Goal: Task Accomplishment & Management: Use online tool/utility

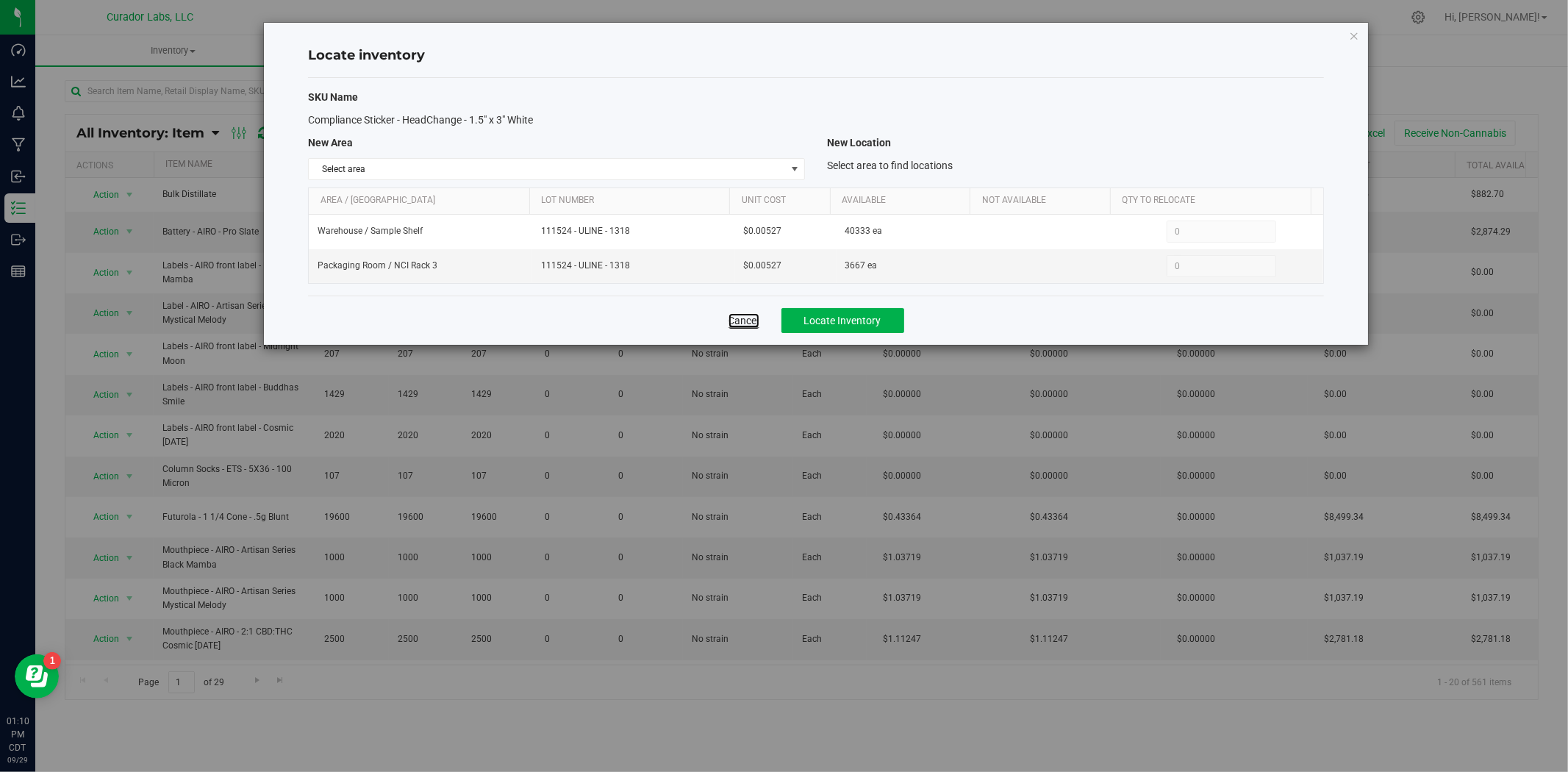
click at [753, 327] on link "Cancel" at bounding box center [744, 320] width 31 height 15
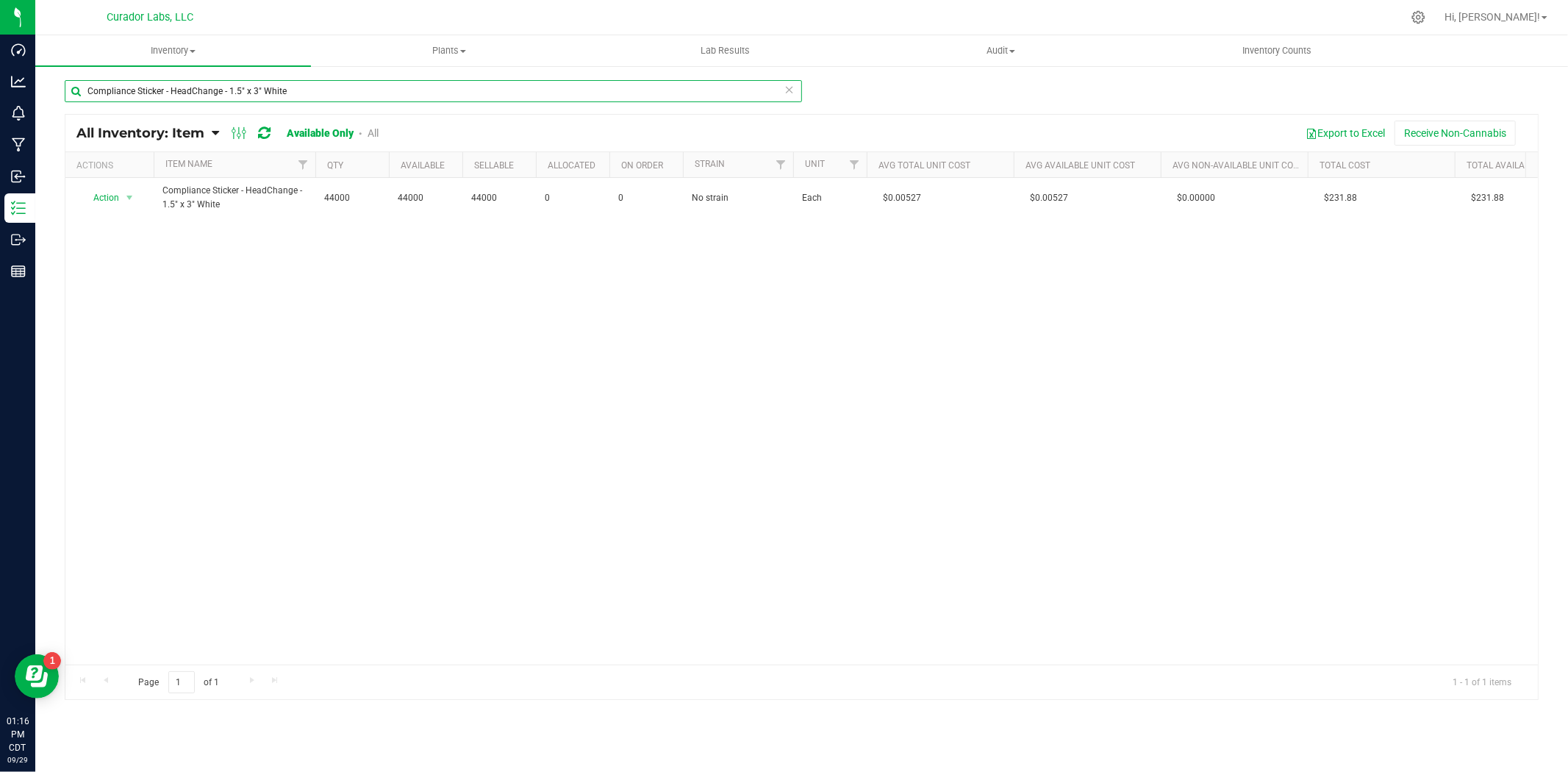
drag, startPoint x: 334, startPoint y: 97, endPoint x: -228, endPoint y: 103, distance: 562.0
click at [0, 103] on html "Dashboard Analytics Monitoring Manufacturing Inbound Inventory Outbound Reports…" at bounding box center [784, 386] width 1568 height 772
paste input "Preroll Tube "1" X 3" w"
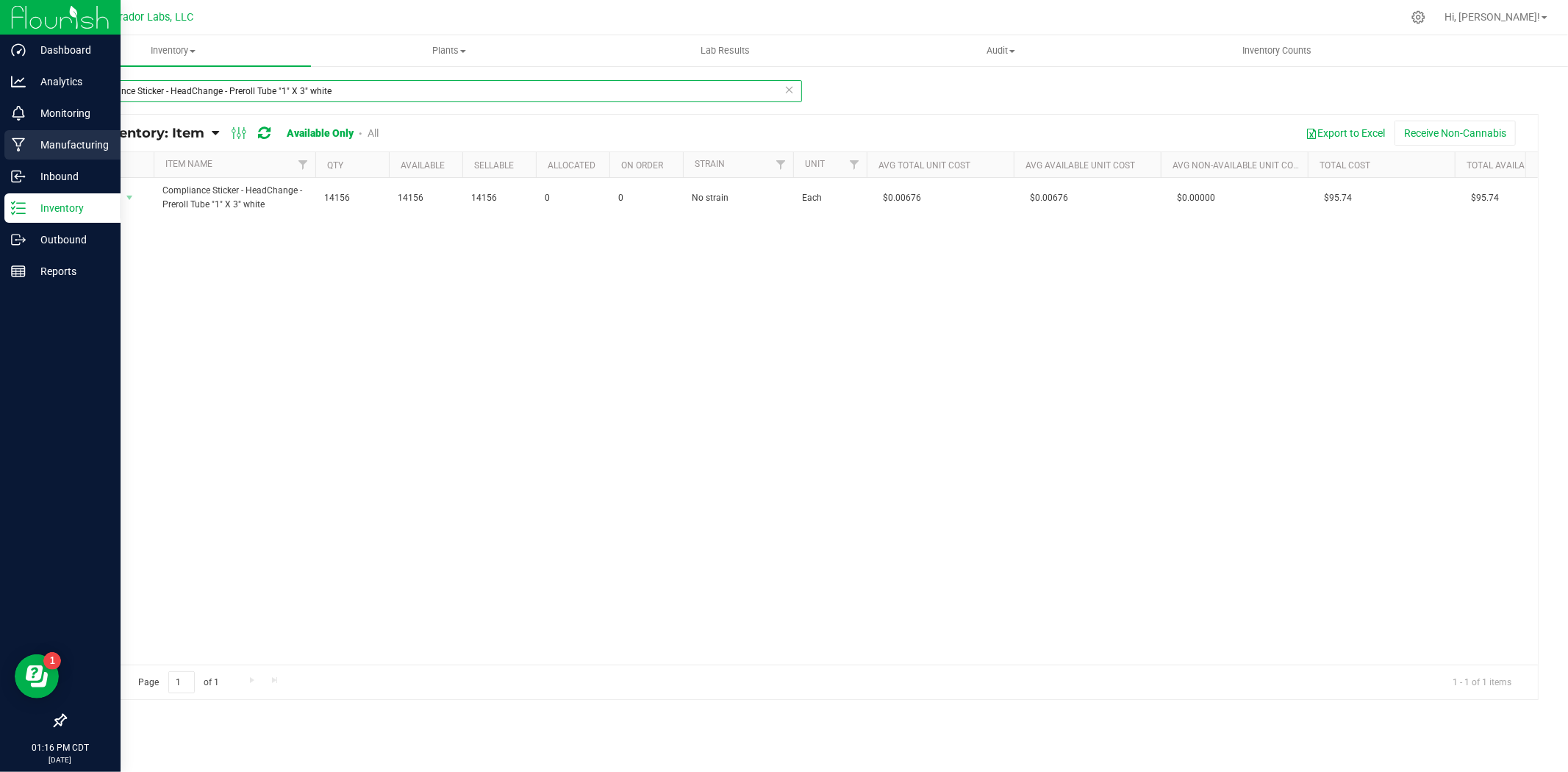
type input "Compliance Sticker - HeadChange - Preroll Tube "1" X 3" white"
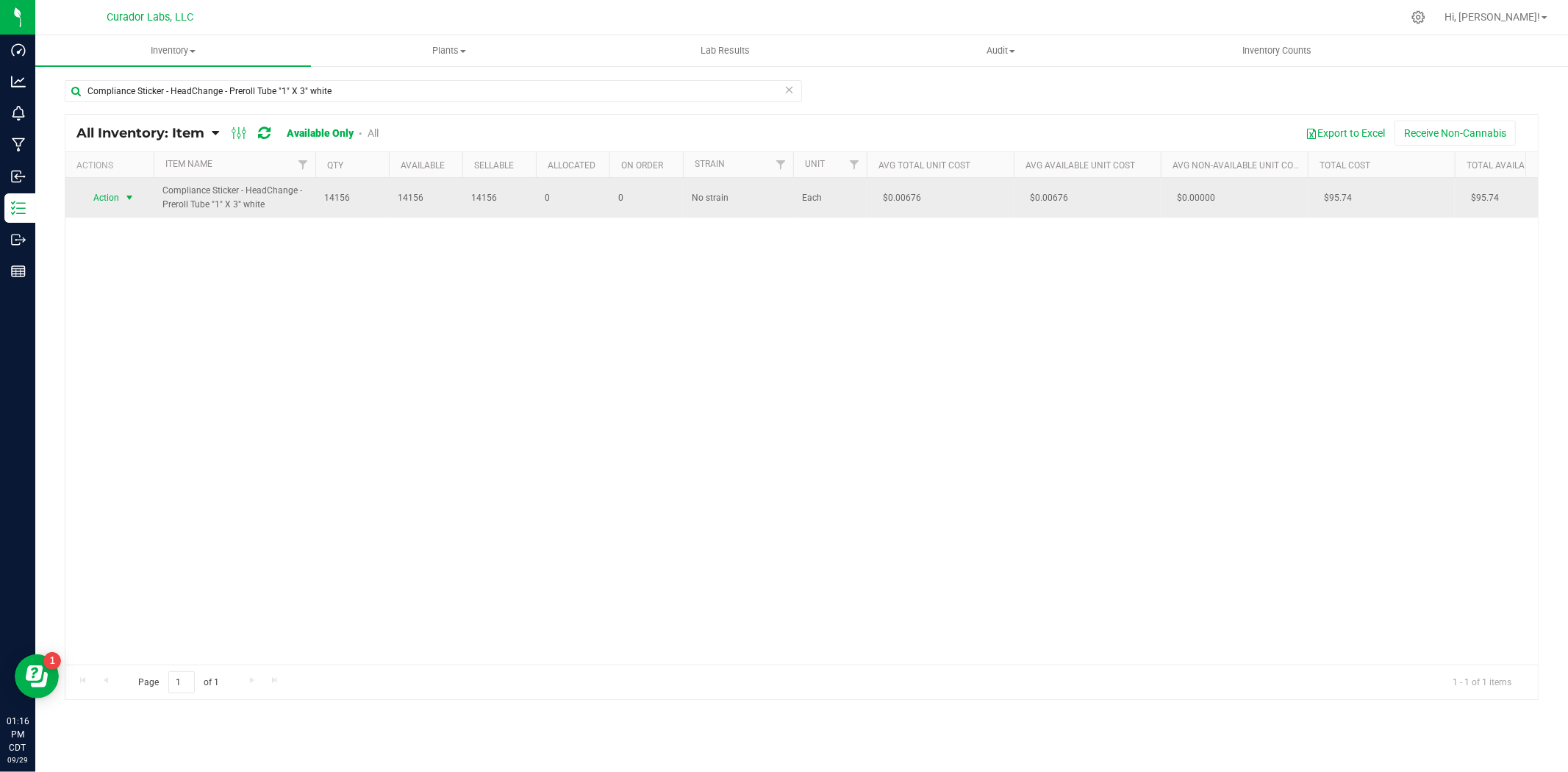
click at [137, 199] on span "select" at bounding box center [130, 198] width 18 height 21
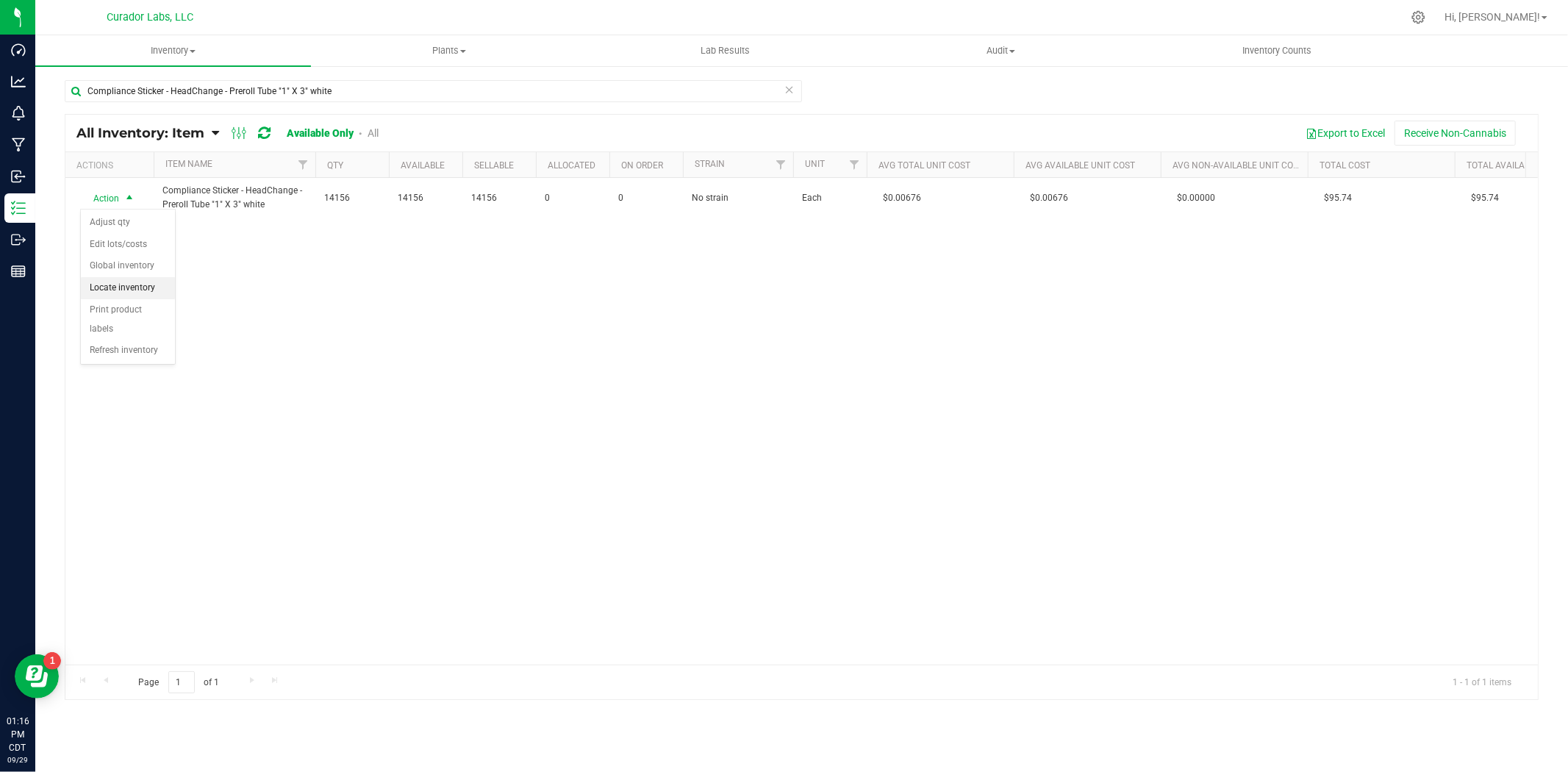
click at [108, 282] on li "Locate inventory" at bounding box center [128, 288] width 94 height 22
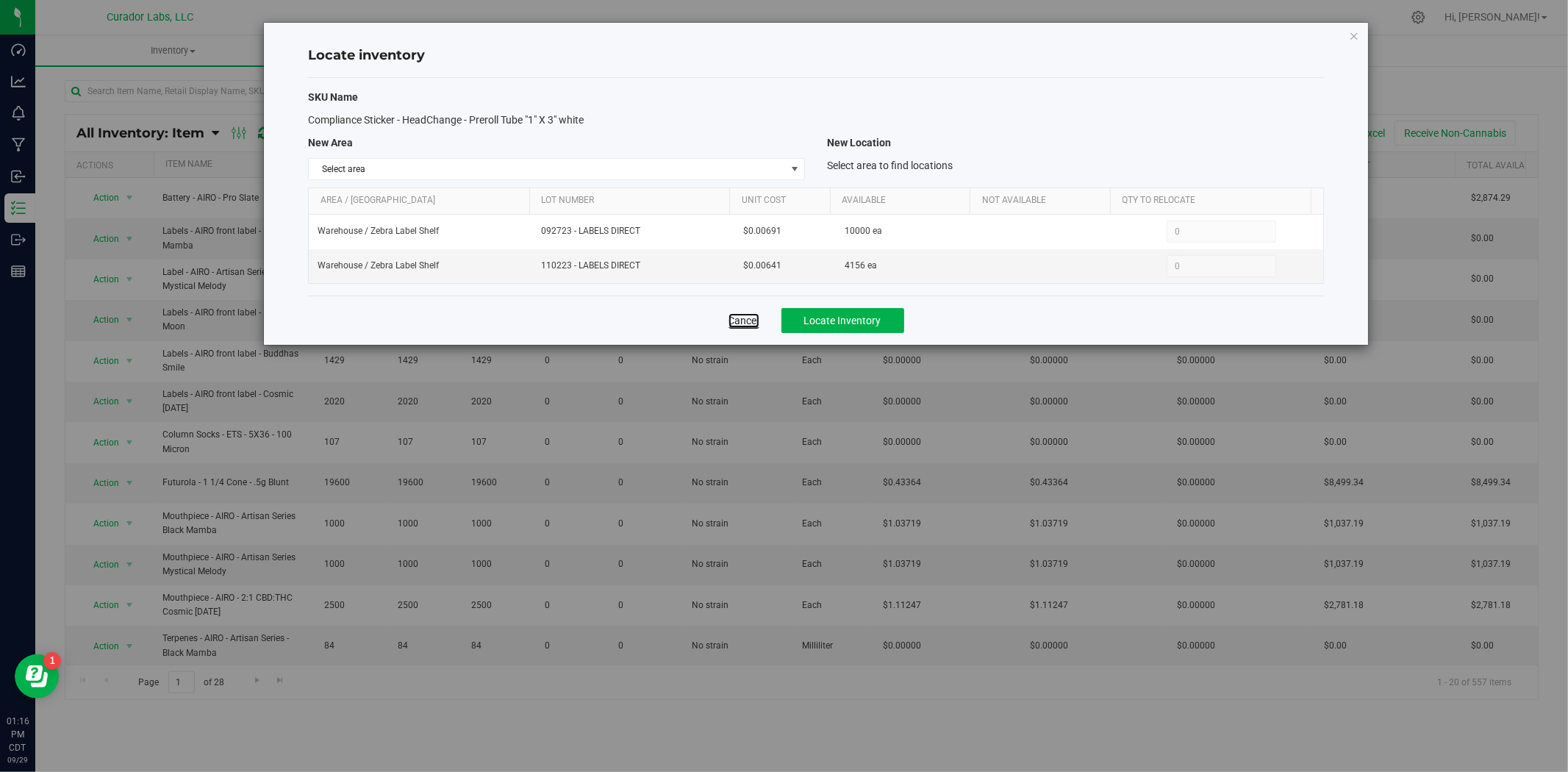
click at [752, 319] on link "Cancel" at bounding box center [744, 320] width 31 height 15
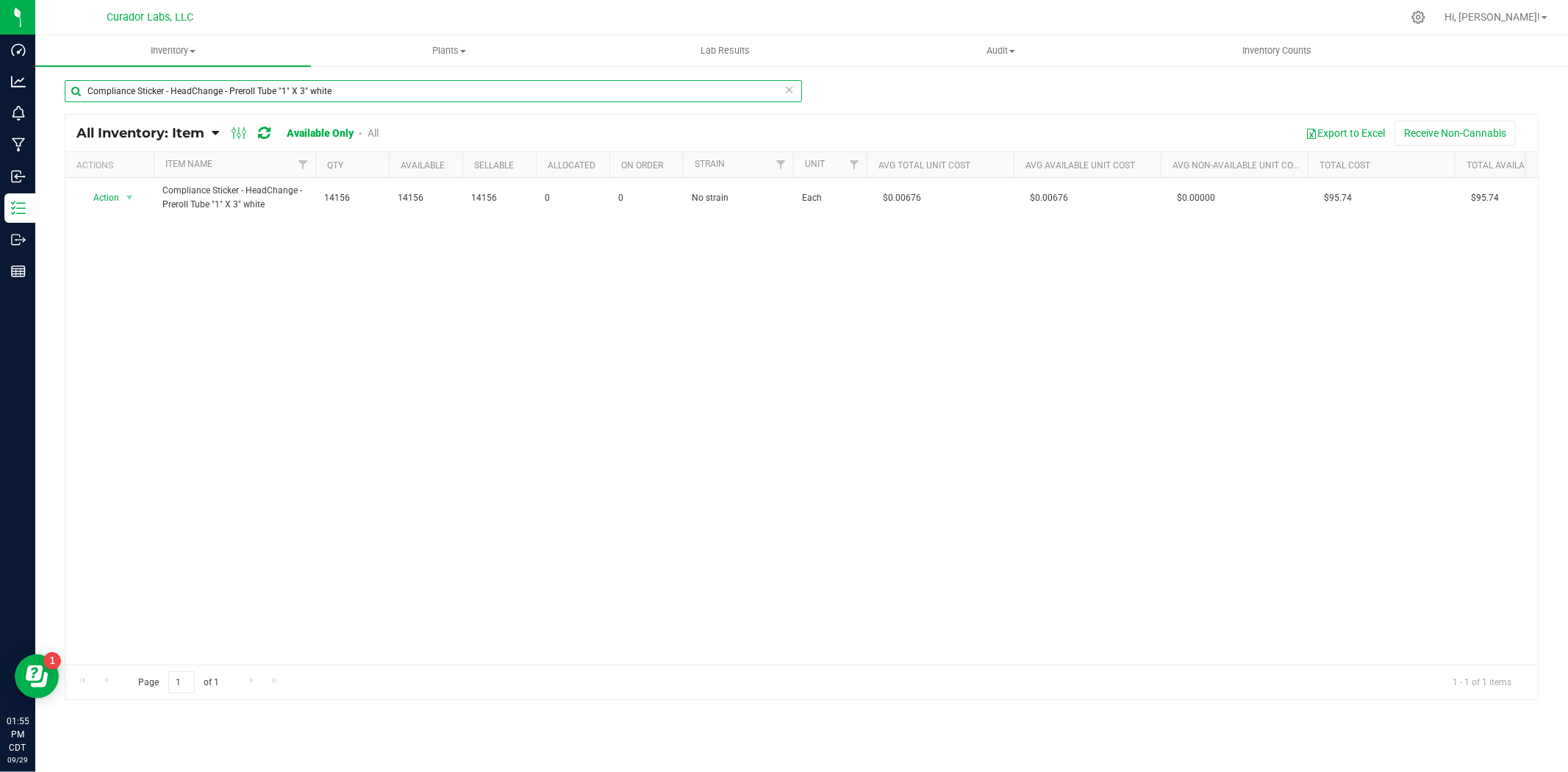
drag, startPoint x: 387, startPoint y: 98, endPoint x: -223, endPoint y: 69, distance: 610.7
click at [0, 69] on html "Dashboard Analytics Monitoring Manufacturing Inbound Inventory Outbound Reports…" at bounding box center [784, 386] width 1568 height 772
paste input "art Box - HeadChange - Live Resin Sauce Cart QR THC M Diamond Black"
type input "Cart Box - HeadChange - Live Resin Sauce Cart QR THC M Diamond Black"
click at [106, 208] on div at bounding box center [802, 407] width 1473 height 585
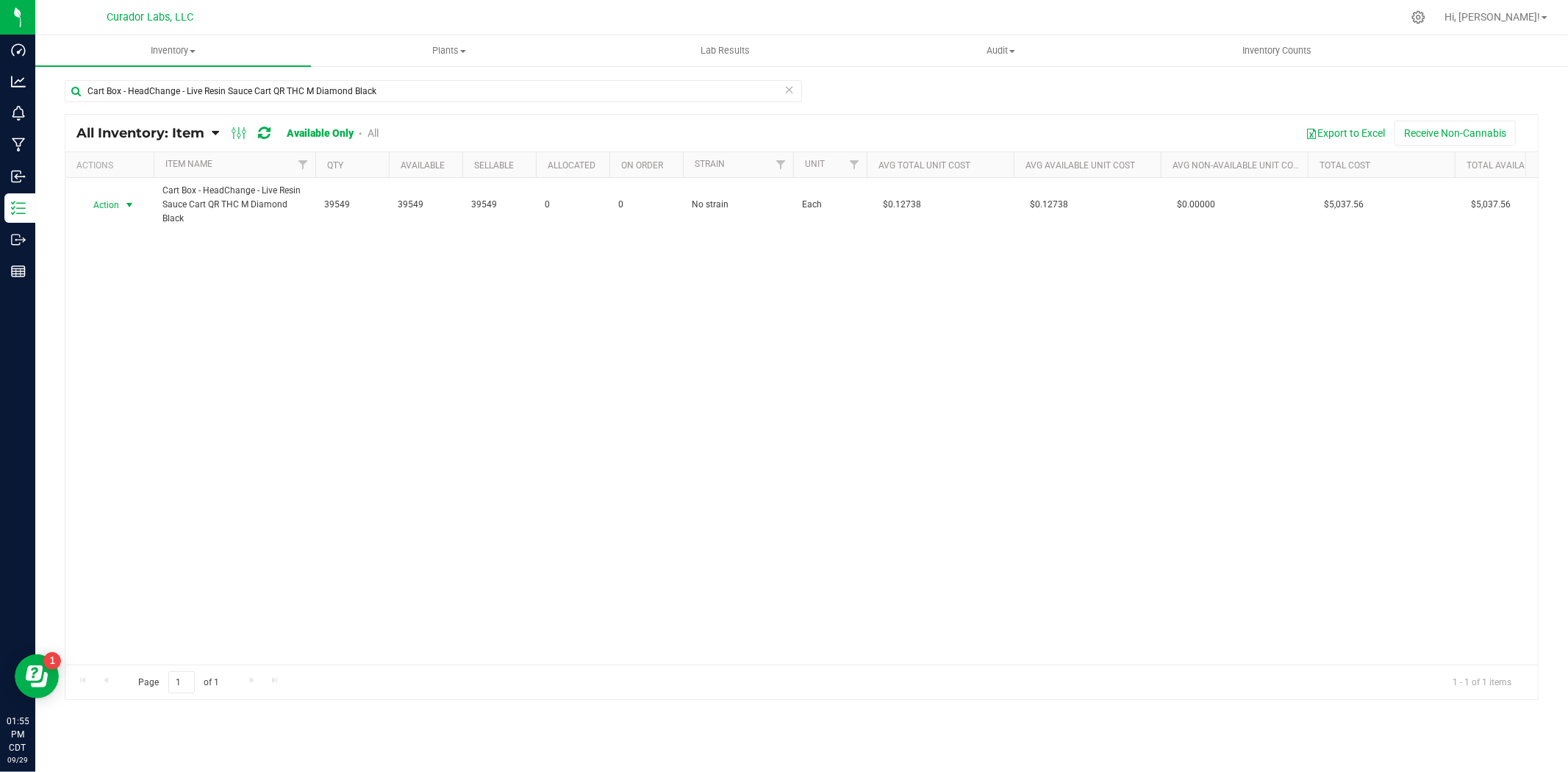
click at [106, 208] on span "Action" at bounding box center [100, 205] width 40 height 21
click at [137, 299] on li "Locate inventory" at bounding box center [128, 296] width 94 height 22
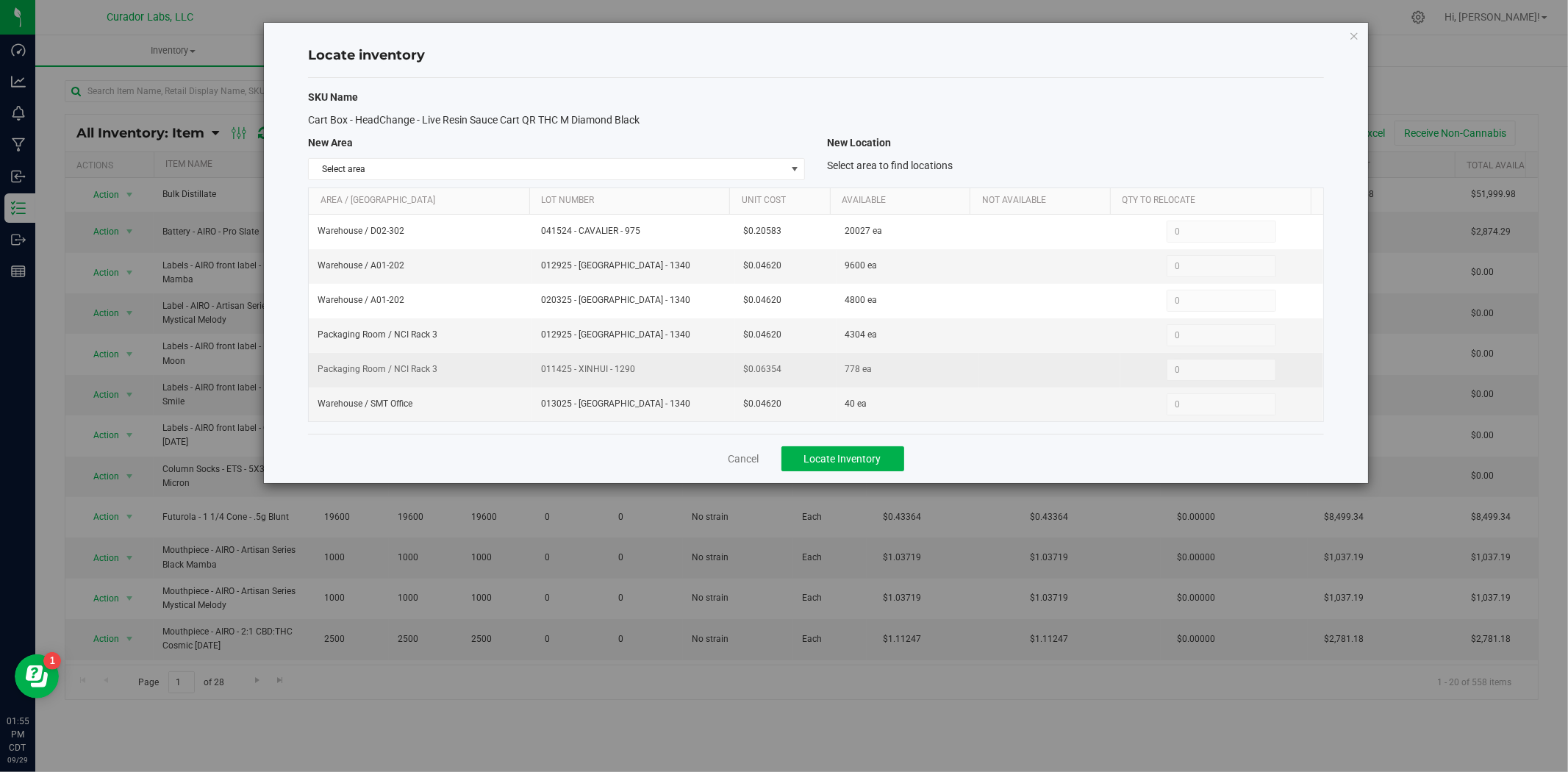
click at [616, 372] on tbody "Warehouse / D02-302 041524 - CAVALIER - 975 $0.20583 20027 ea 0 0 Warehouse / A…" at bounding box center [816, 318] width 1015 height 207
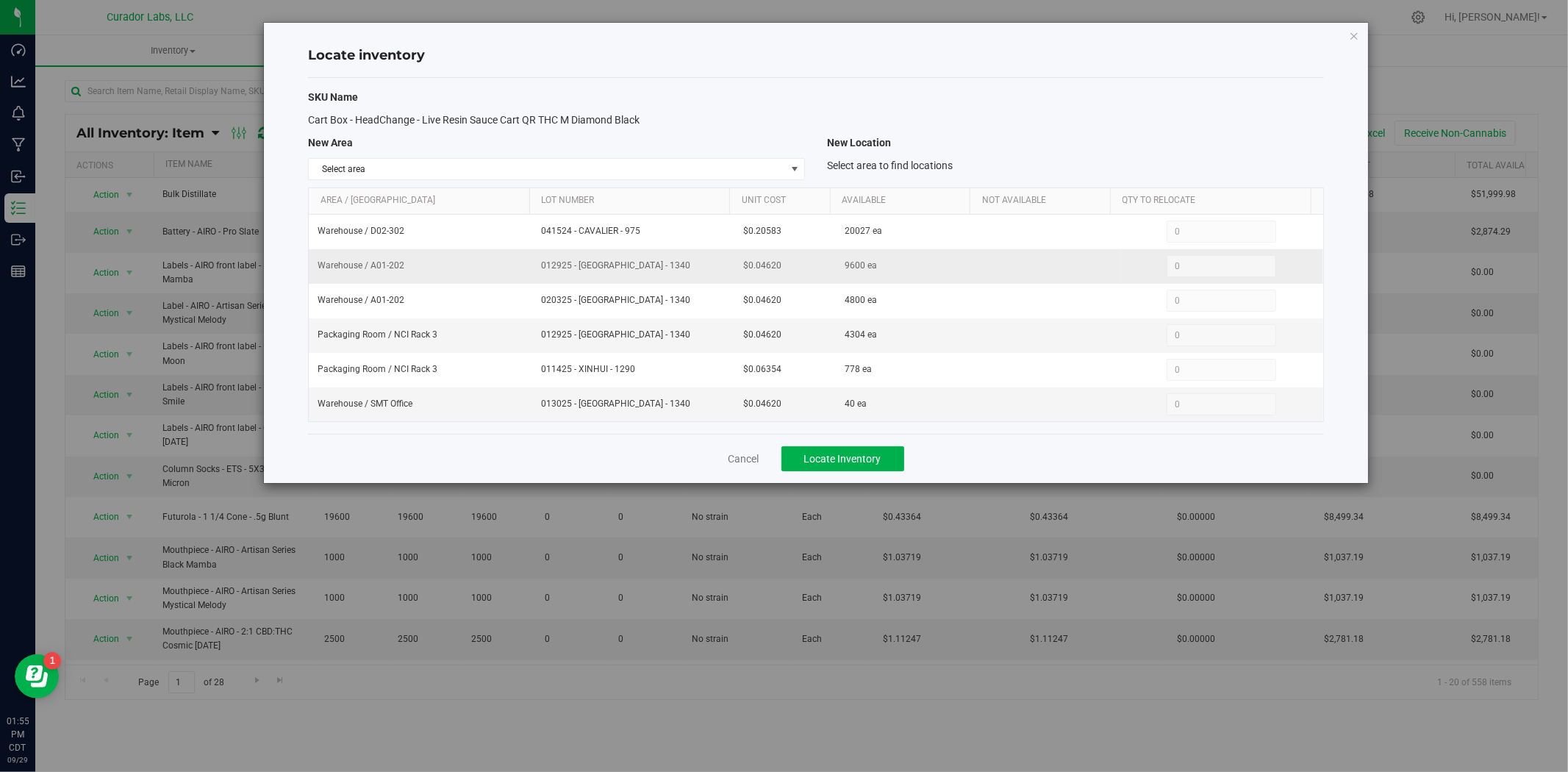
click at [631, 276] on td "012925 - XINHUI - 1340" at bounding box center [634, 266] width 203 height 35
drag, startPoint x: 612, startPoint y: 124, endPoint x: 212, endPoint y: 127, distance: 400.0
click at [212, 127] on div "Locate inventory SKU Name Cart Box - HeadChange - Live Resin Sauce Cart QR THC …" at bounding box center [789, 253] width 1159 height 462
drag, startPoint x: 648, startPoint y: 115, endPoint x: 271, endPoint y: 125, distance: 377.1
click at [270, 125] on div "Locate inventory SKU Name Cart Box - HeadChange - Live Resin Sauce Cart QR THC …" at bounding box center [816, 253] width 1104 height 460
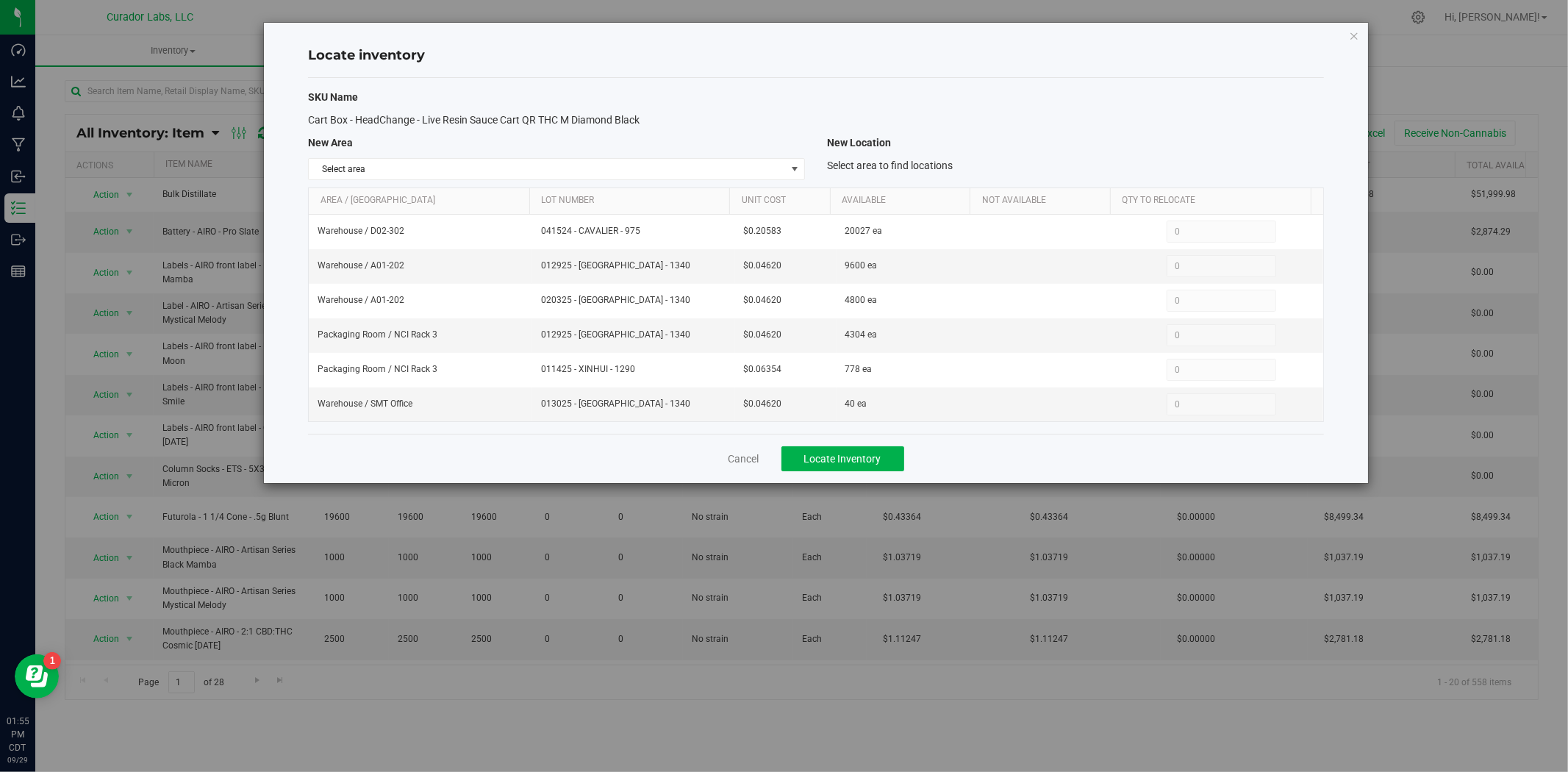
copy span "Cart Box - HeadChange - Live Resin Sauce Cart QR THC M Diamond Black"
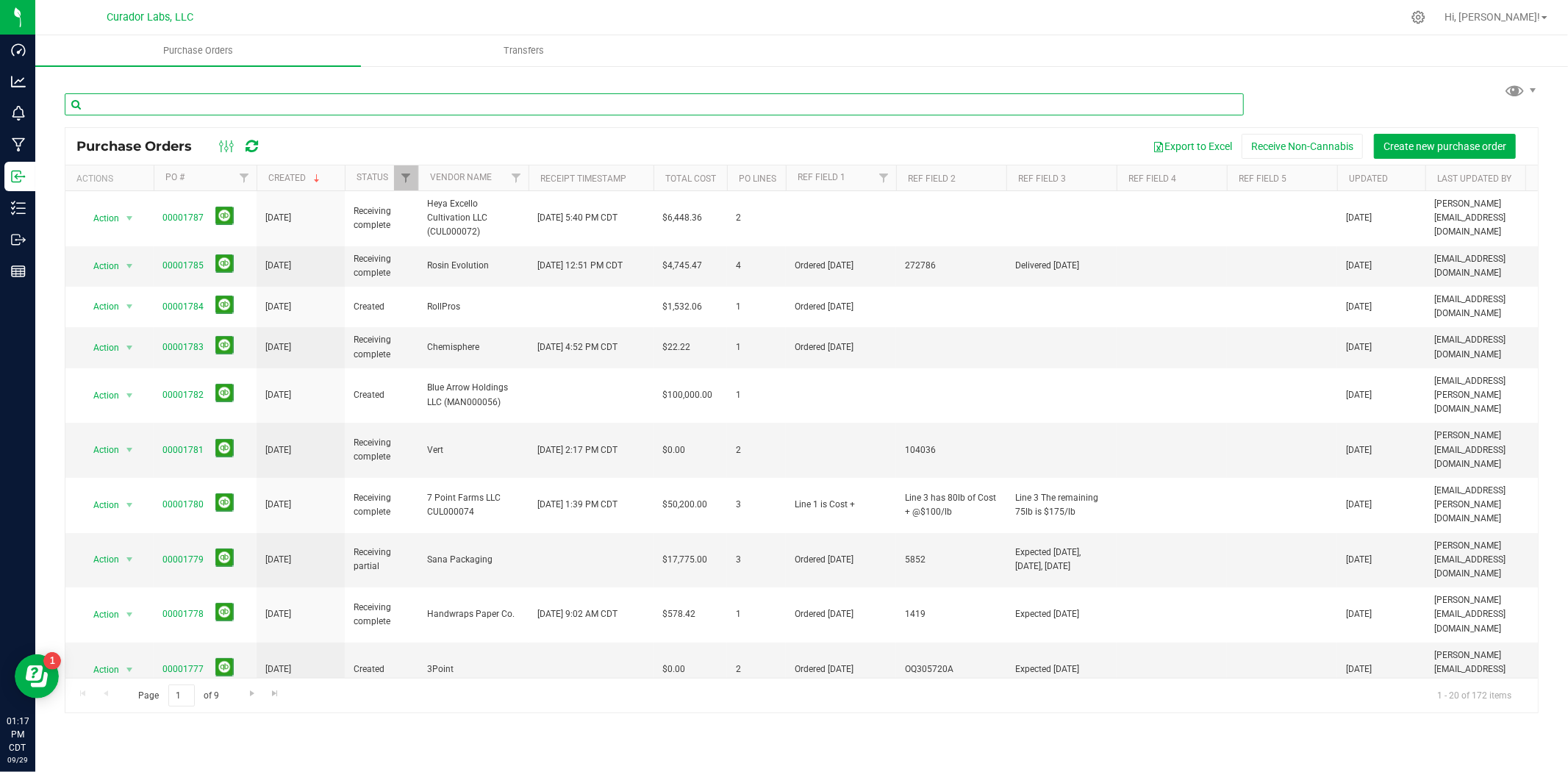
click at [297, 99] on input "text" at bounding box center [654, 104] width 1179 height 22
type input "uline"
